Goal: Task Accomplishment & Management: Use online tool/utility

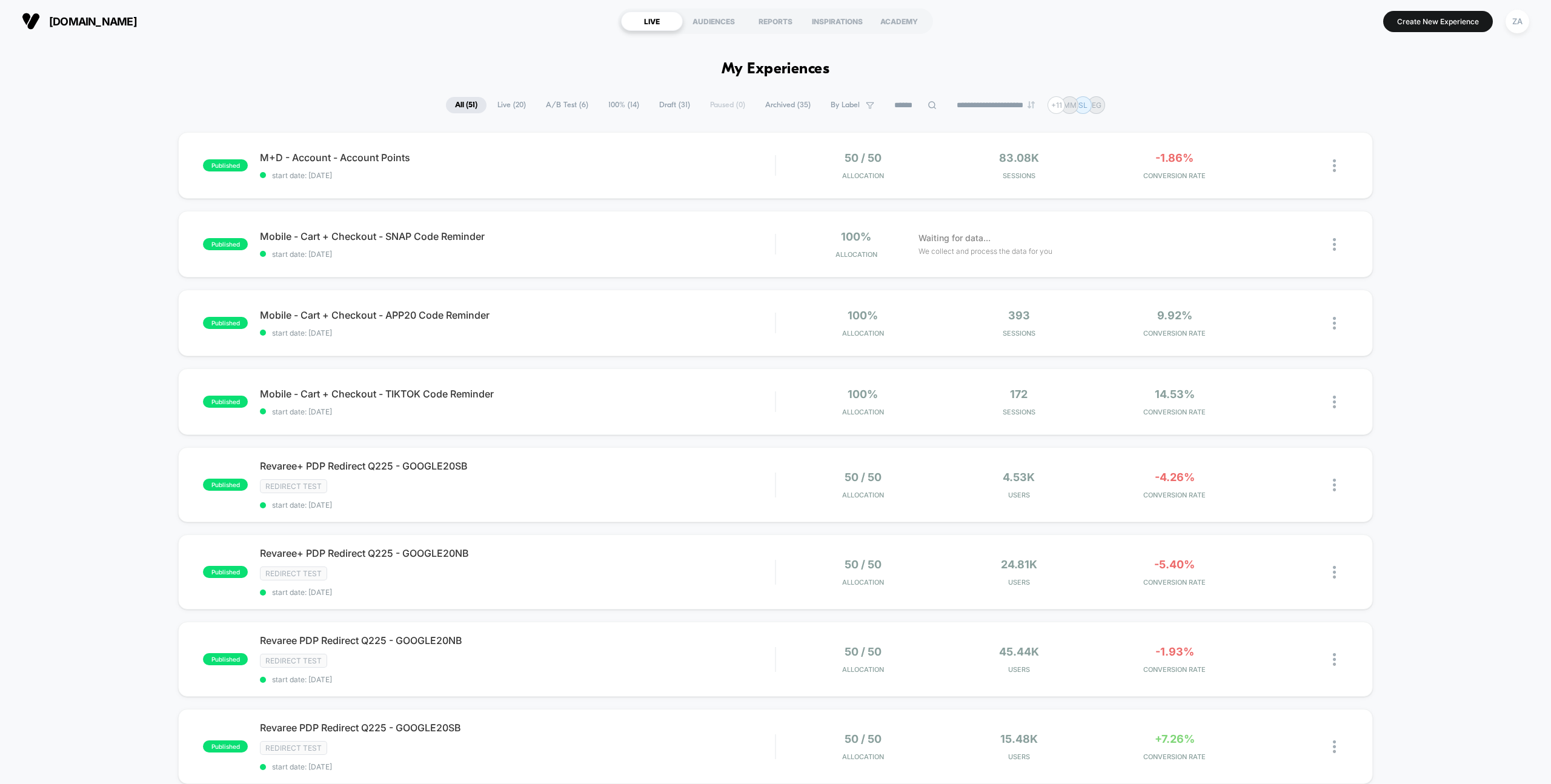
click at [666, 113] on span "Draft ( 31 )" at bounding box center [675, 105] width 49 height 16
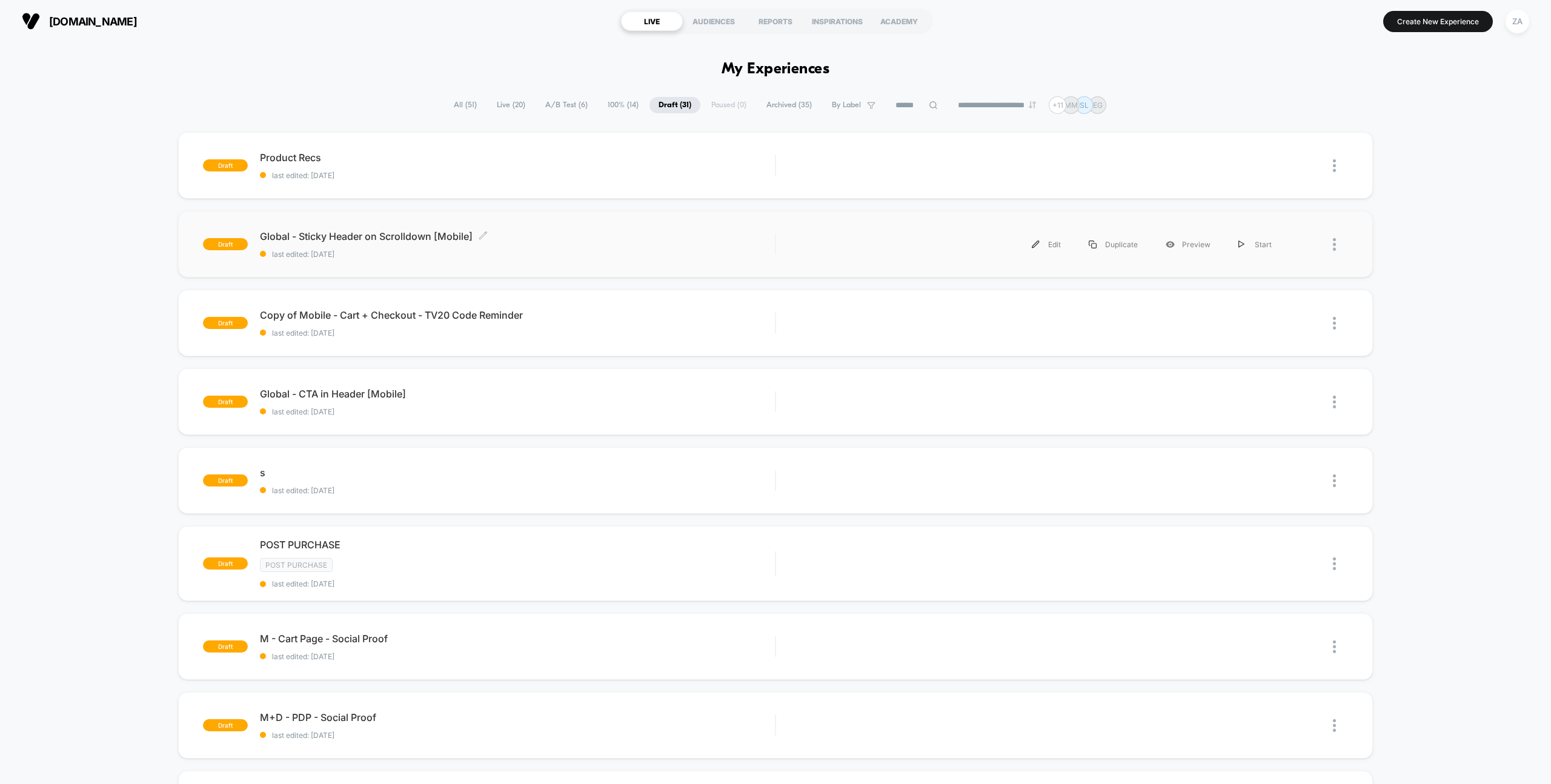
click at [398, 241] on span "Global - Sticky Header on Scrolldown [Mobile] Click to edit experience details" at bounding box center [517, 236] width 515 height 12
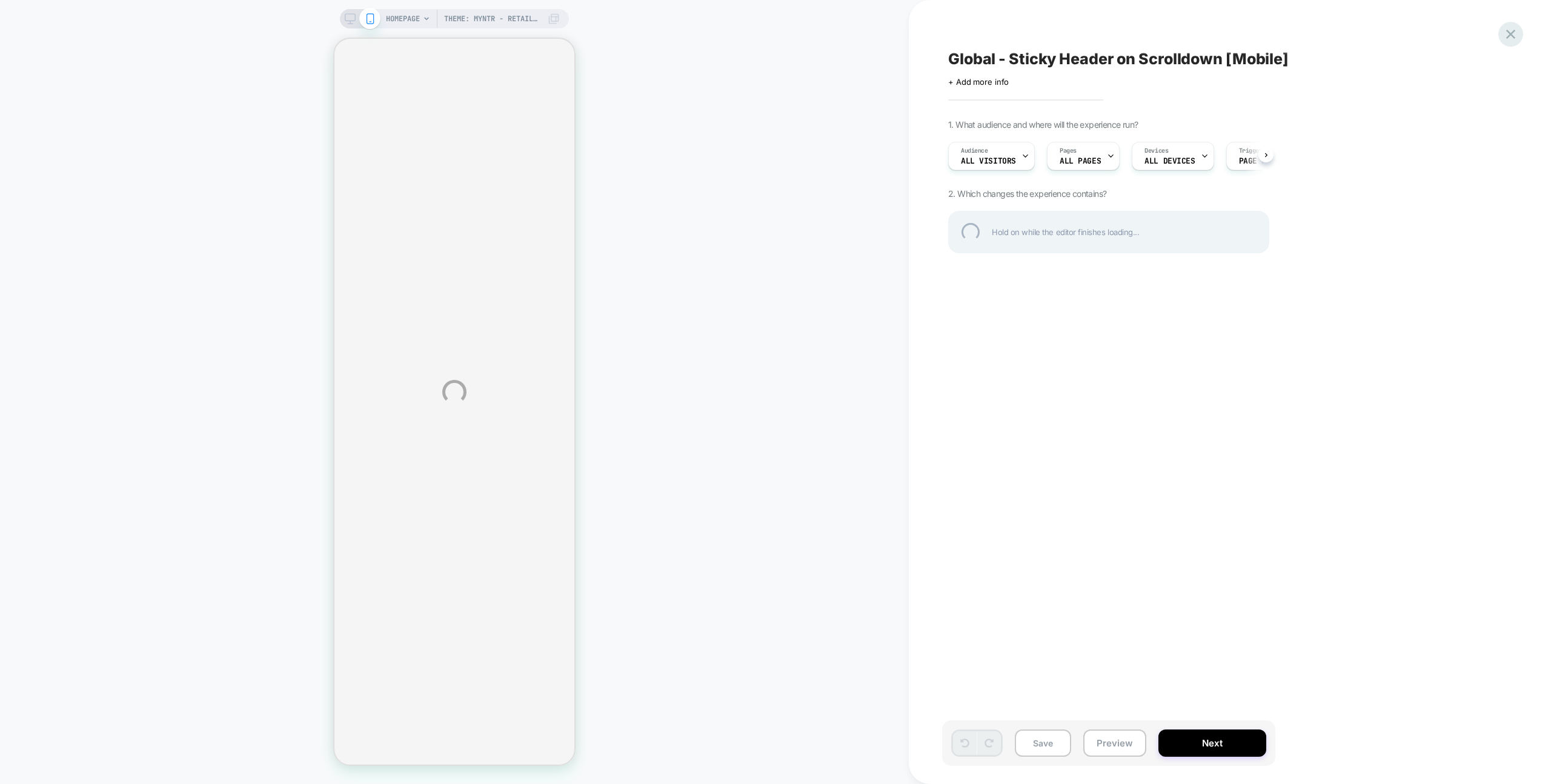
click at [1511, 33] on div at bounding box center [1510, 33] width 25 height 25
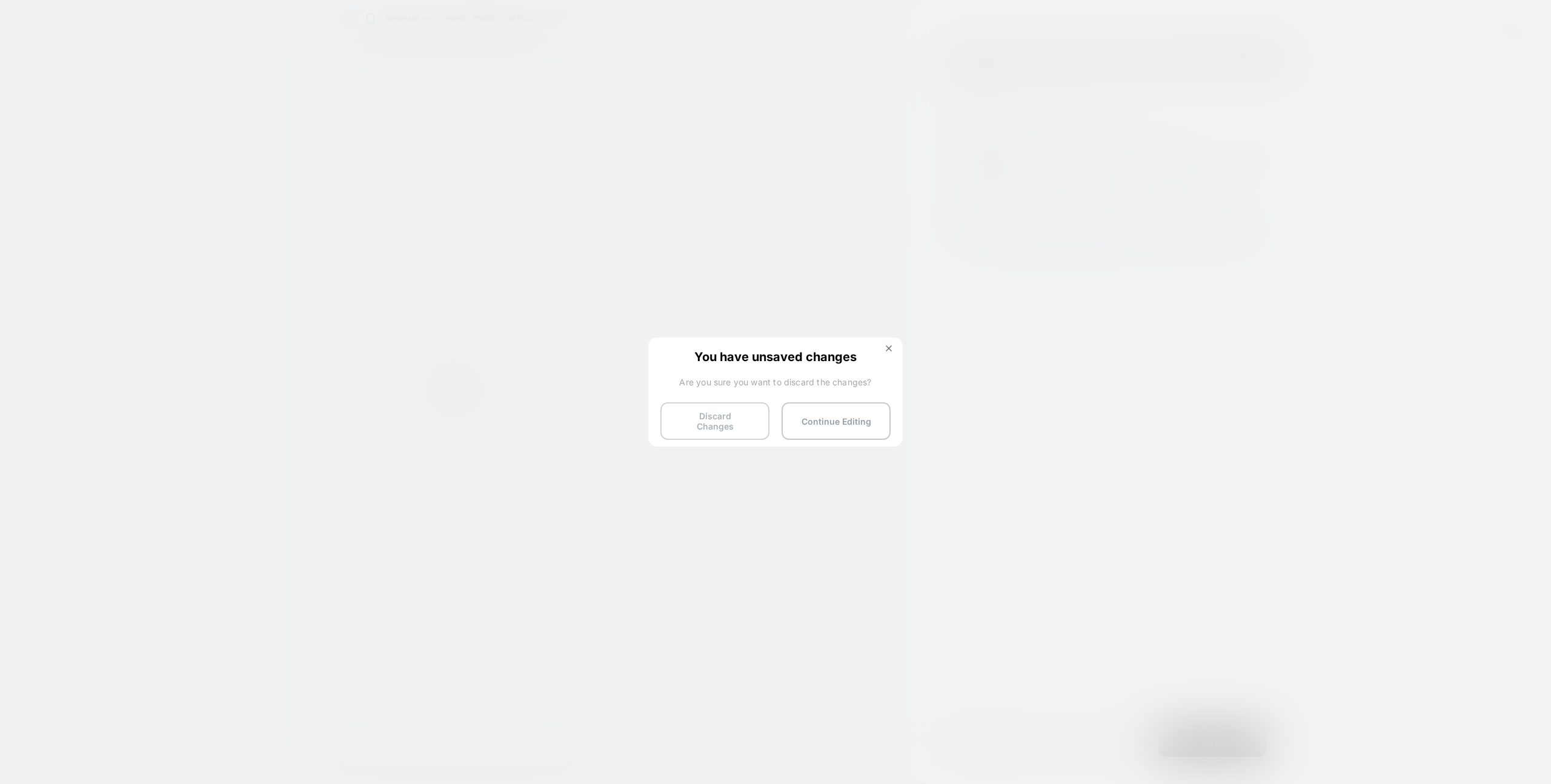
click at [718, 418] on button "Discard Changes" at bounding box center [715, 421] width 109 height 38
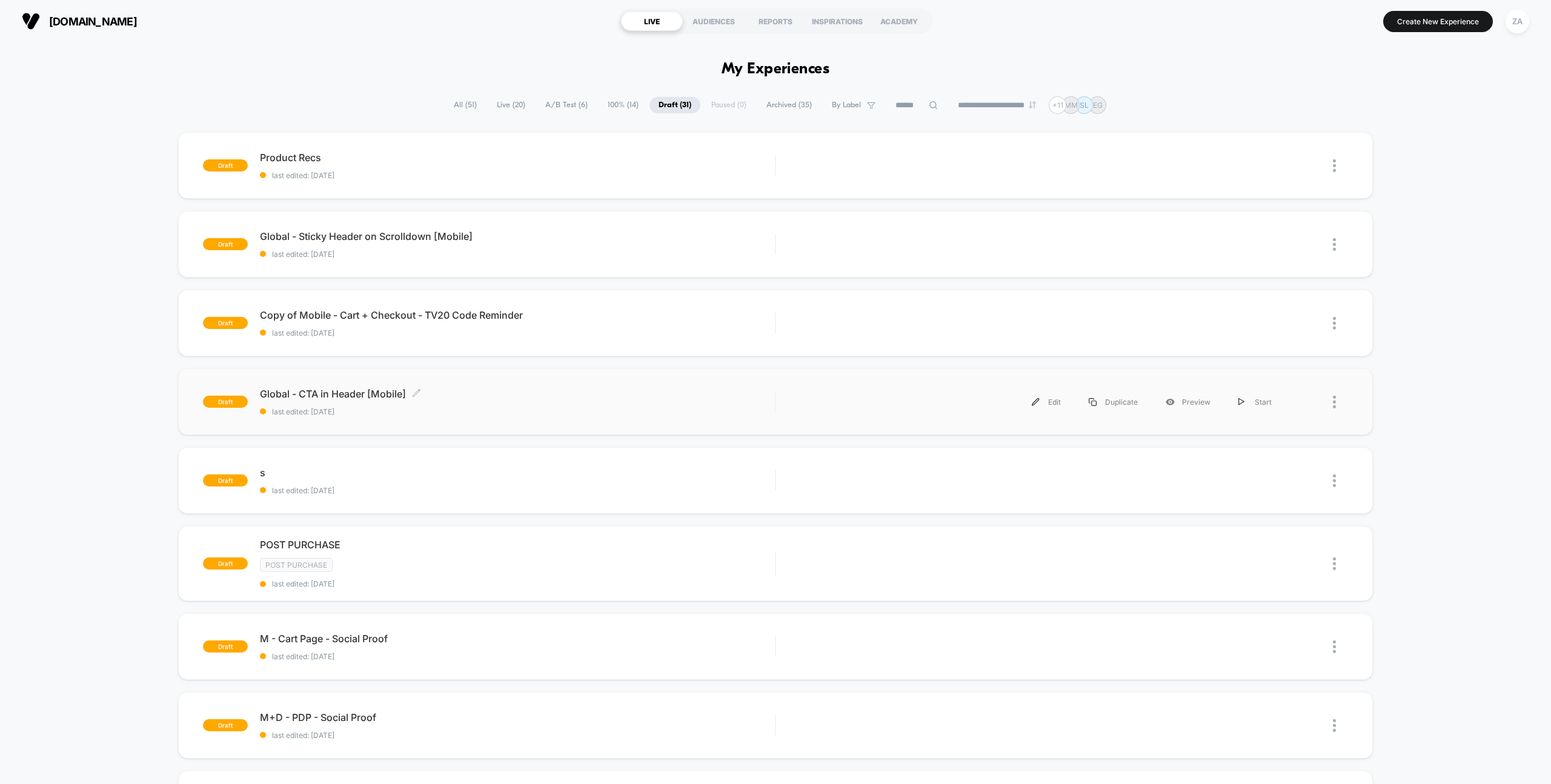
click at [357, 394] on span "Global - CTA in Header [Mobile] Click to edit experience details" at bounding box center [517, 394] width 515 height 12
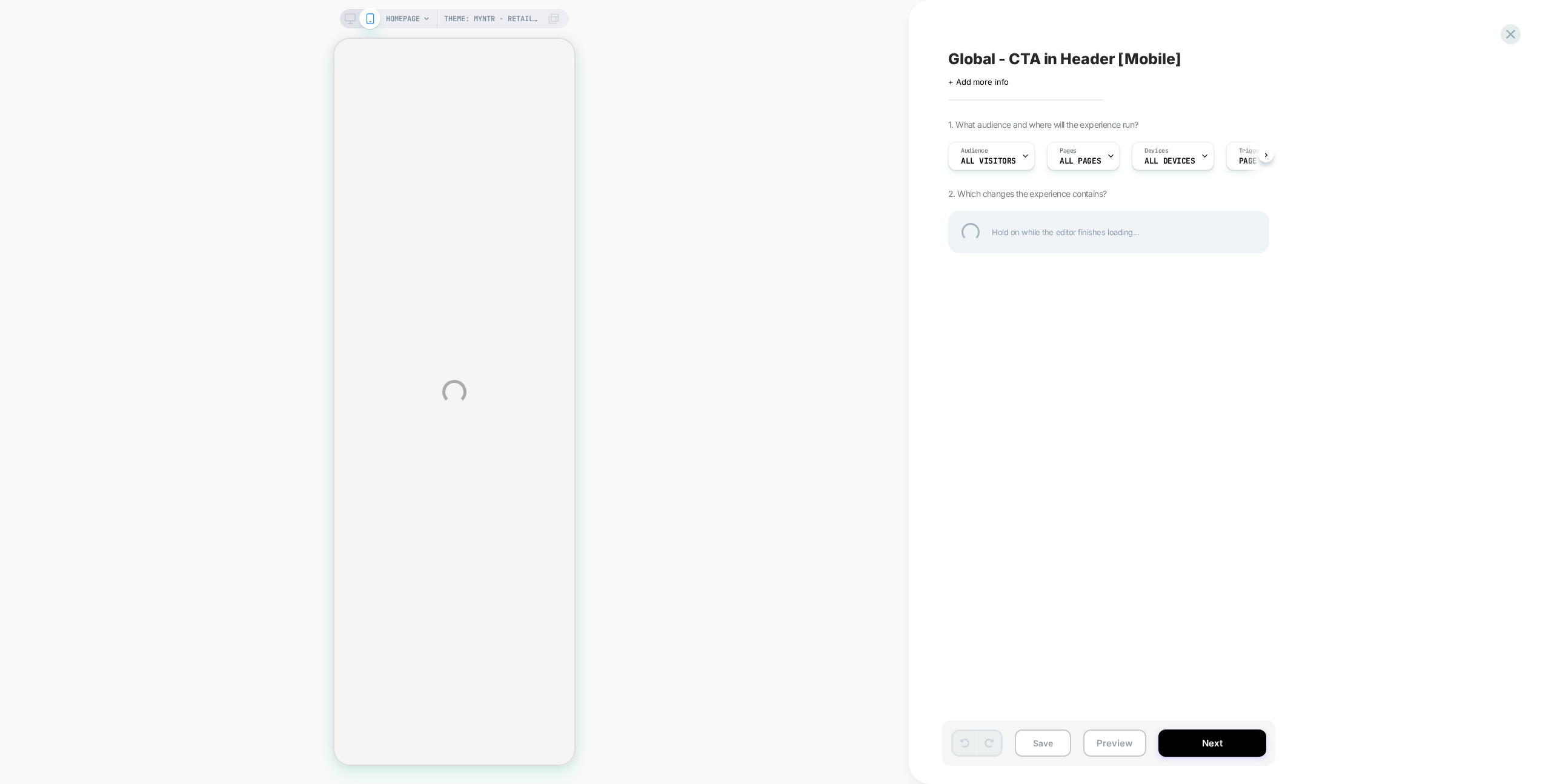
click at [1108, 733] on div "Theme: Myntr - Retail Refresh 2025: FINAL - BON-1234 HOMEPAGE Theme: Myntr - Re…" at bounding box center [775, 392] width 1551 height 784
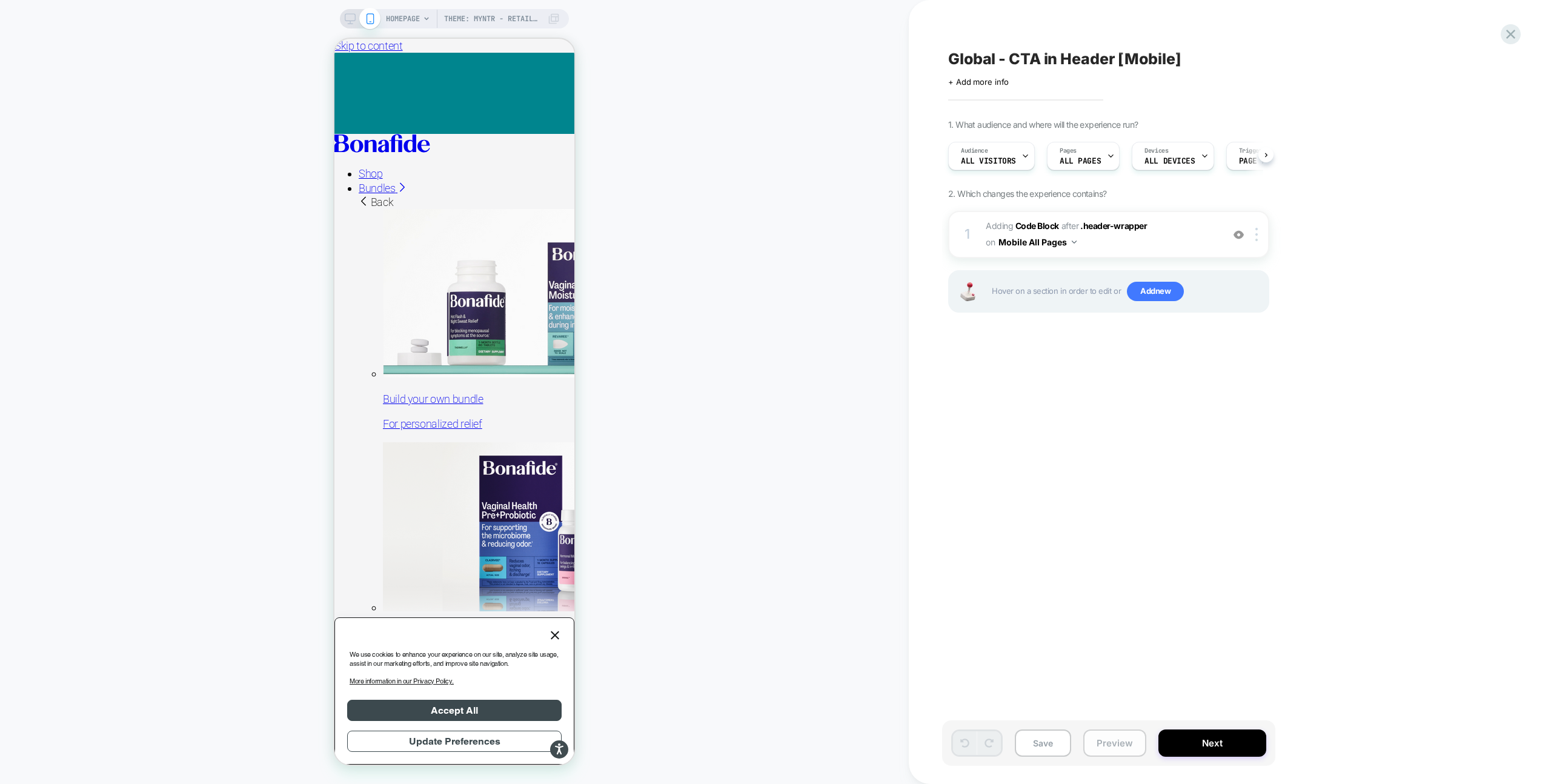
scroll to position [0, 1]
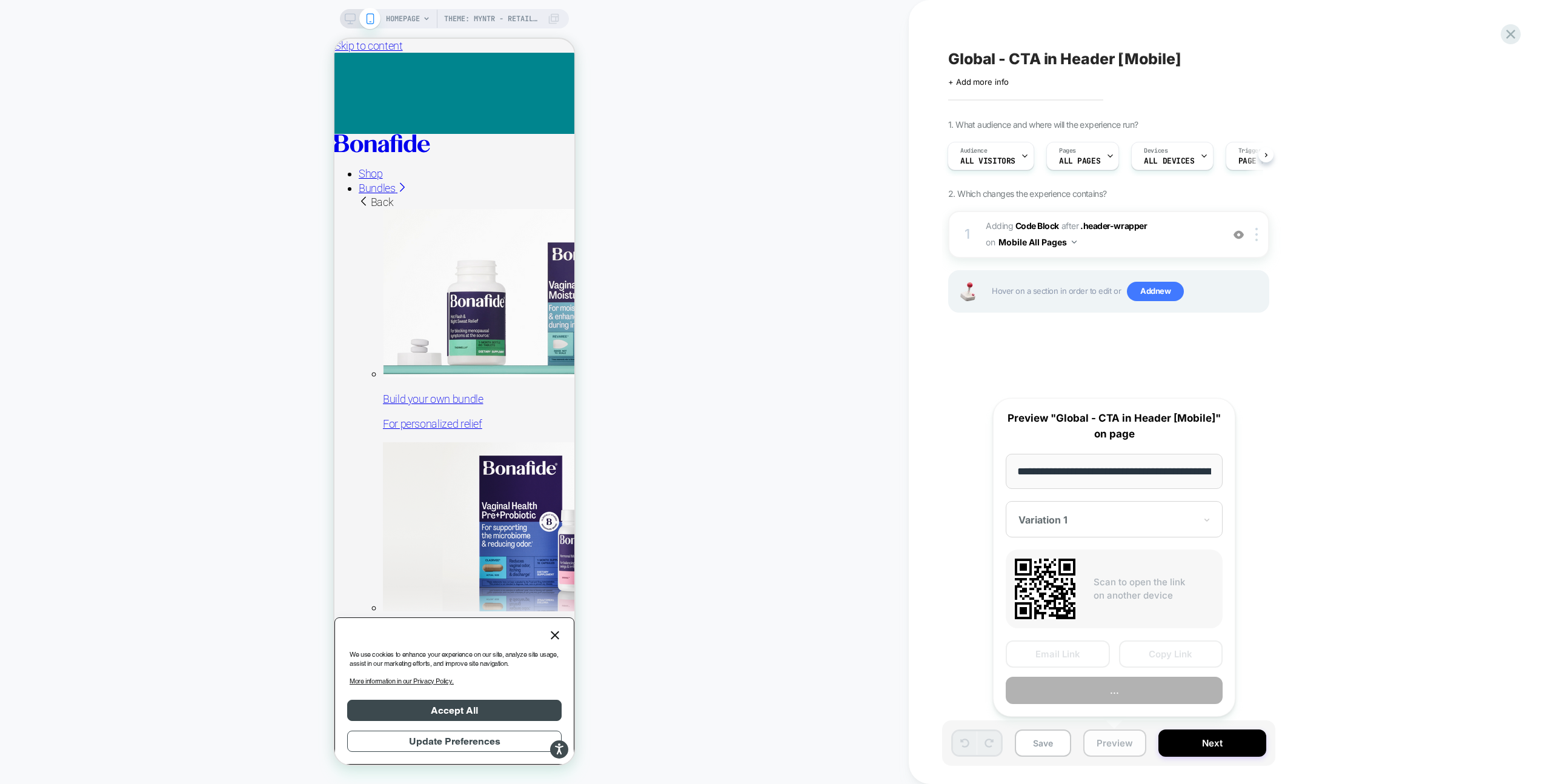
scroll to position [0, 103]
click at [0, 0] on button "Copy Link" at bounding box center [0, 0] width 0 height 0
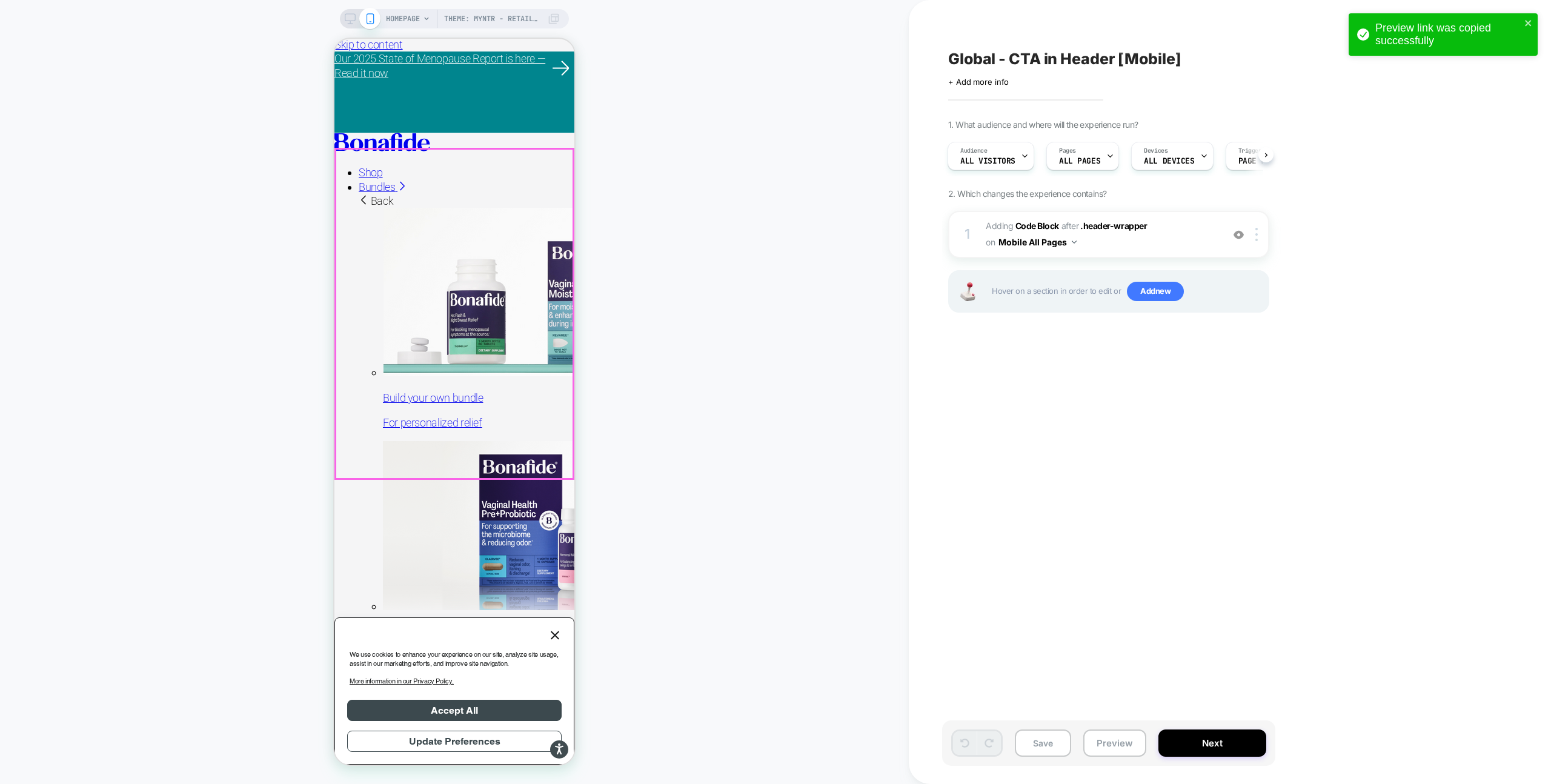
scroll to position [0, 0]
